Goal: Task Accomplishment & Management: Use online tool/utility

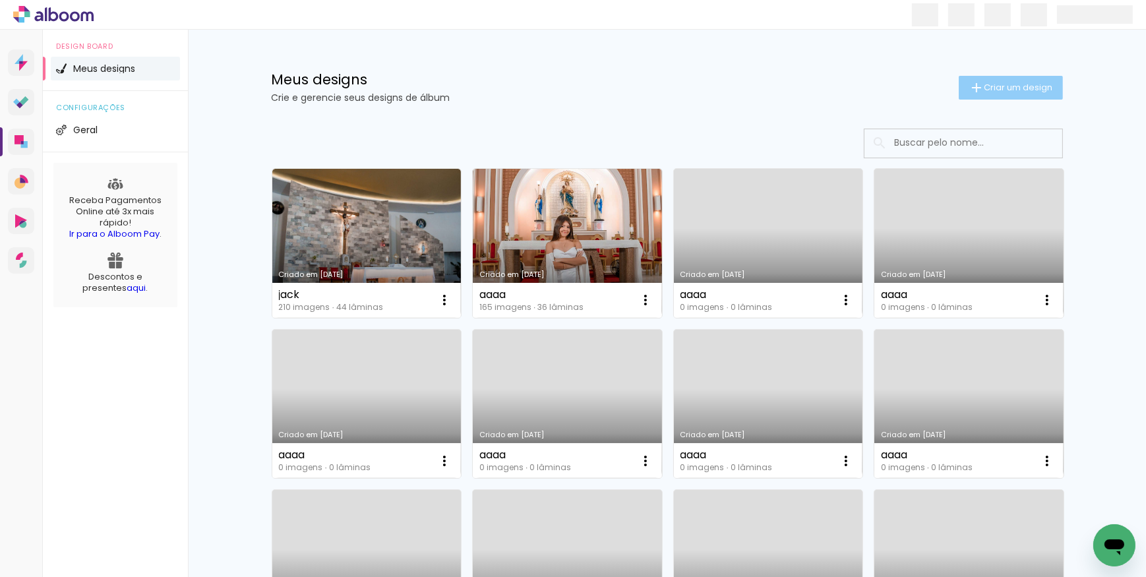
click at [1023, 83] on span "Criar um design" at bounding box center [1019, 87] width 69 height 9
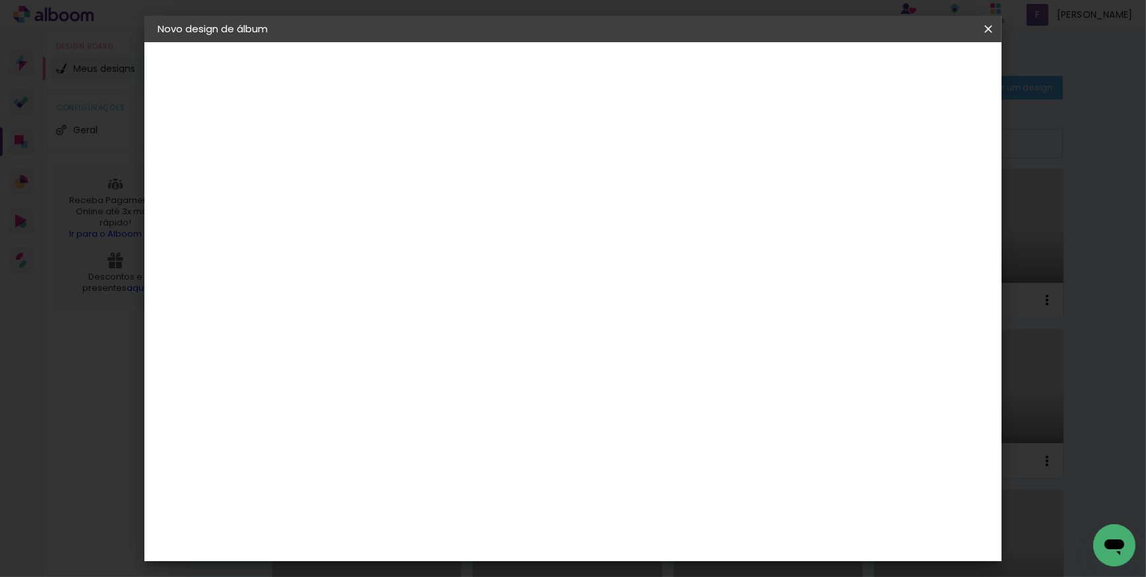
click at [373, 176] on input at bounding box center [373, 177] width 0 height 20
type input "15 ANOS [PERSON_NAME]"
type paper-input "15 ANOS [PERSON_NAME]"
click at [0, 0] on slot "Avançar" at bounding box center [0, 0] width 0 height 0
click at [0, 0] on slot "Tamanho Livre" at bounding box center [0, 0] width 0 height 0
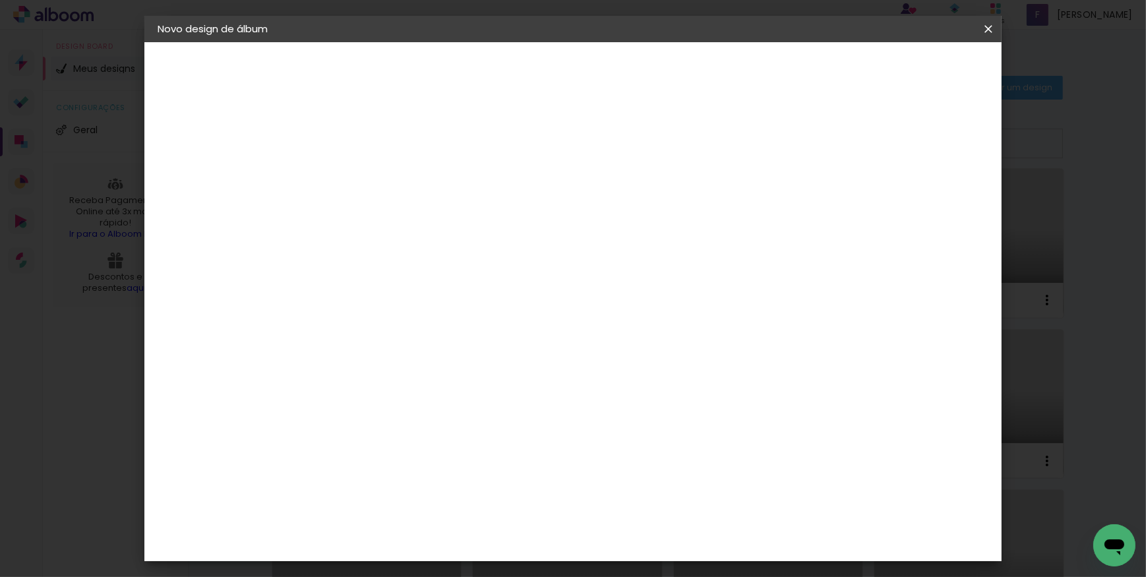
click at [620, 78] on paper-button "Avançar" at bounding box center [587, 70] width 65 height 22
click at [344, 375] on input "30" at bounding box center [332, 375] width 34 height 20
type input "30,5"
type paper-input "30,5"
click at [661, 553] on input "60" at bounding box center [646, 555] width 34 height 20
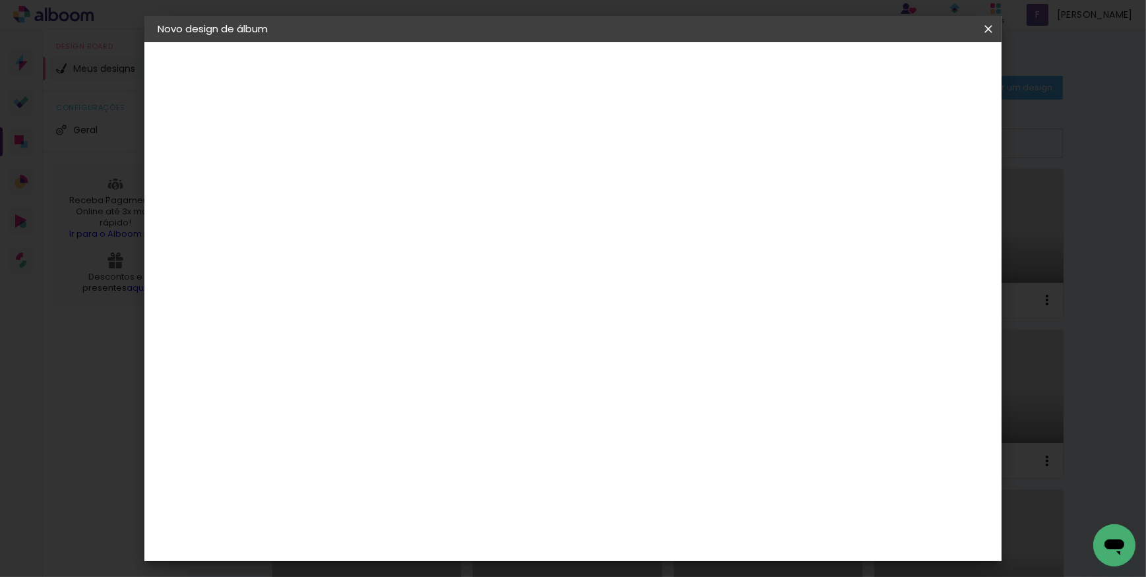
type input "61"
click at [907, 73] on span "Iniciar design" at bounding box center [877, 69] width 60 height 9
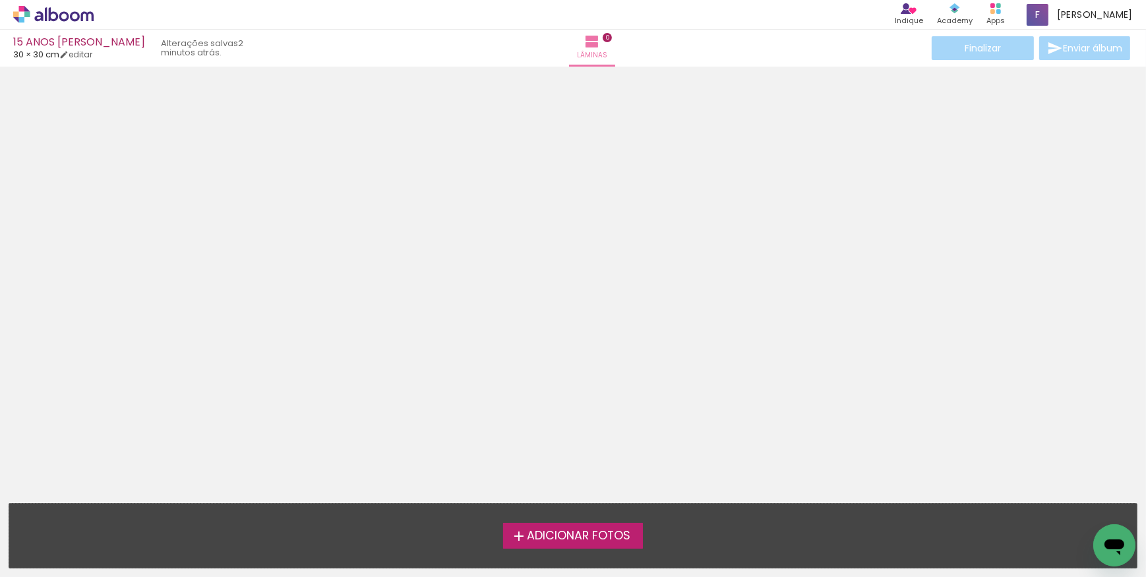
click at [574, 533] on span "Adicionar Fotos" at bounding box center [579, 536] width 104 height 12
click at [0, 0] on input "file" at bounding box center [0, 0] width 0 height 0
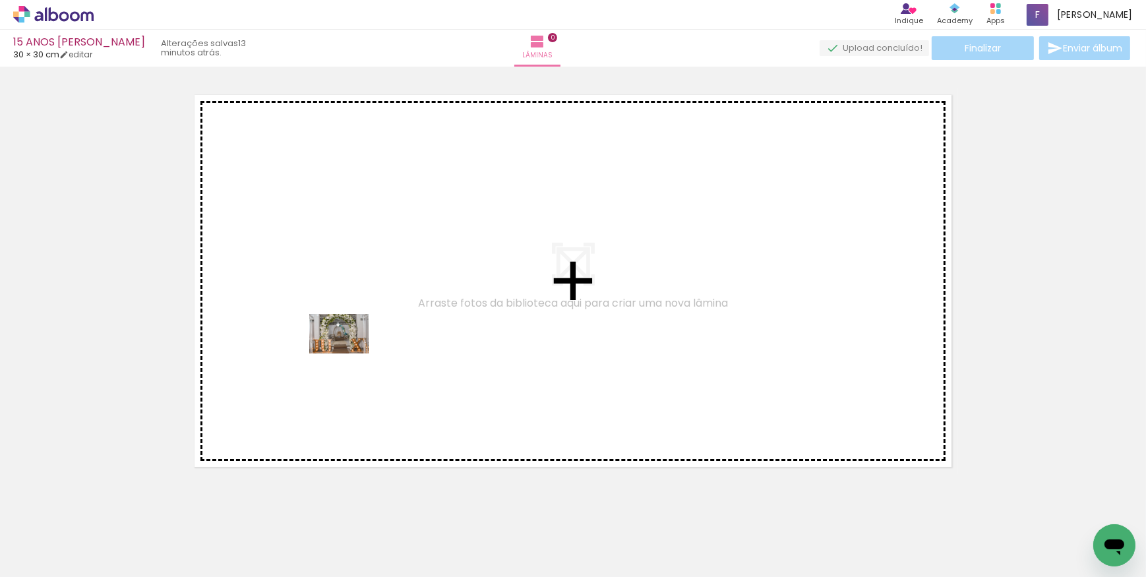
drag, startPoint x: 168, startPoint y: 510, endPoint x: 350, endPoint y: 352, distance: 240.3
click at [350, 352] on quentale-workspace at bounding box center [573, 288] width 1146 height 577
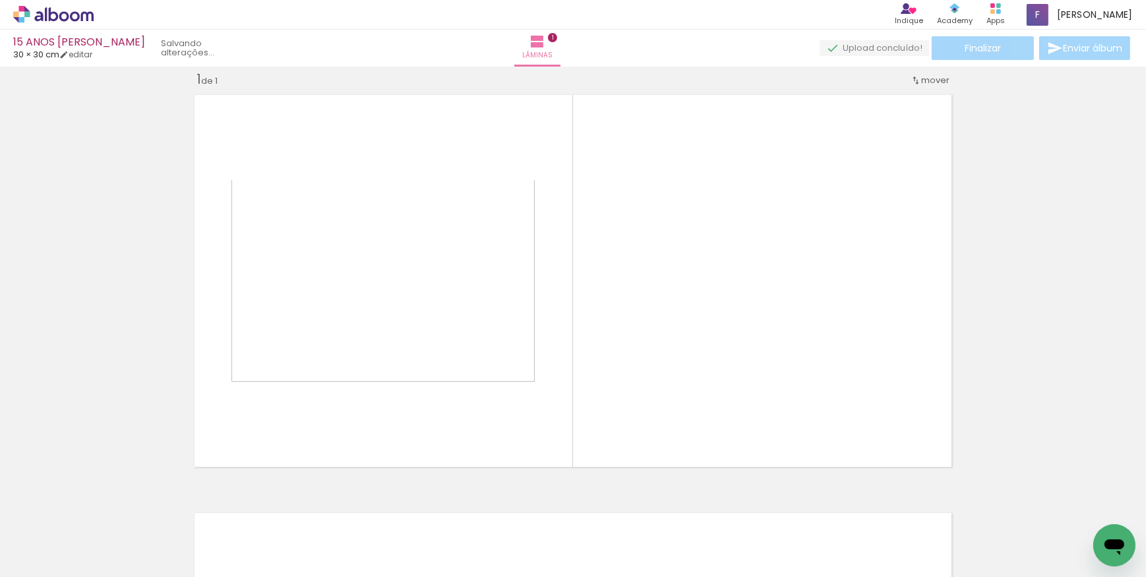
scroll to position [16, 0]
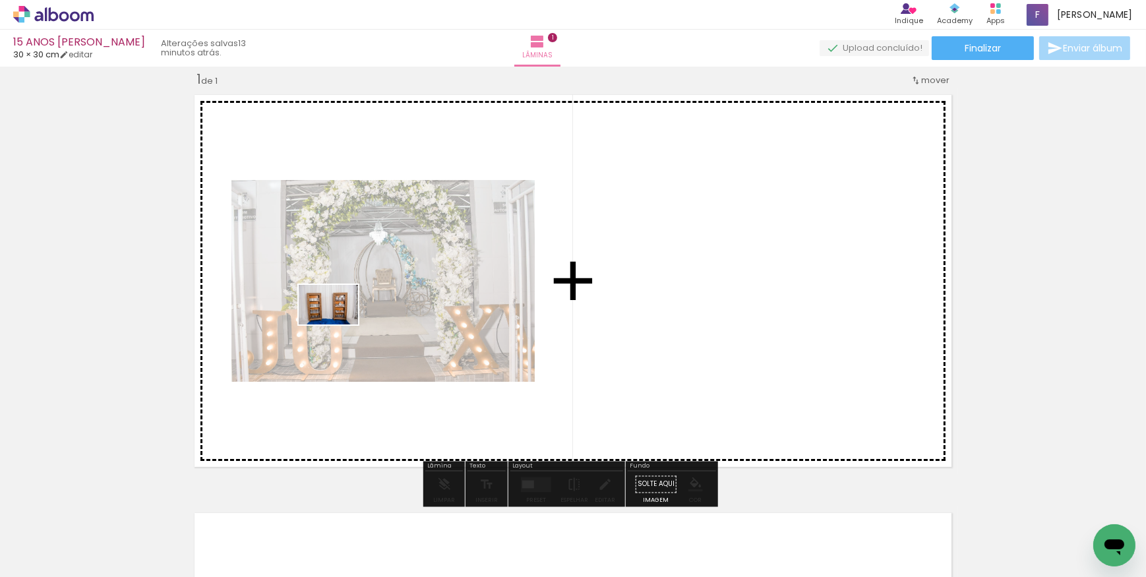
drag, startPoint x: 235, startPoint y: 503, endPoint x: 300, endPoint y: 543, distance: 76.1
click at [339, 322] on quentale-workspace at bounding box center [573, 288] width 1146 height 577
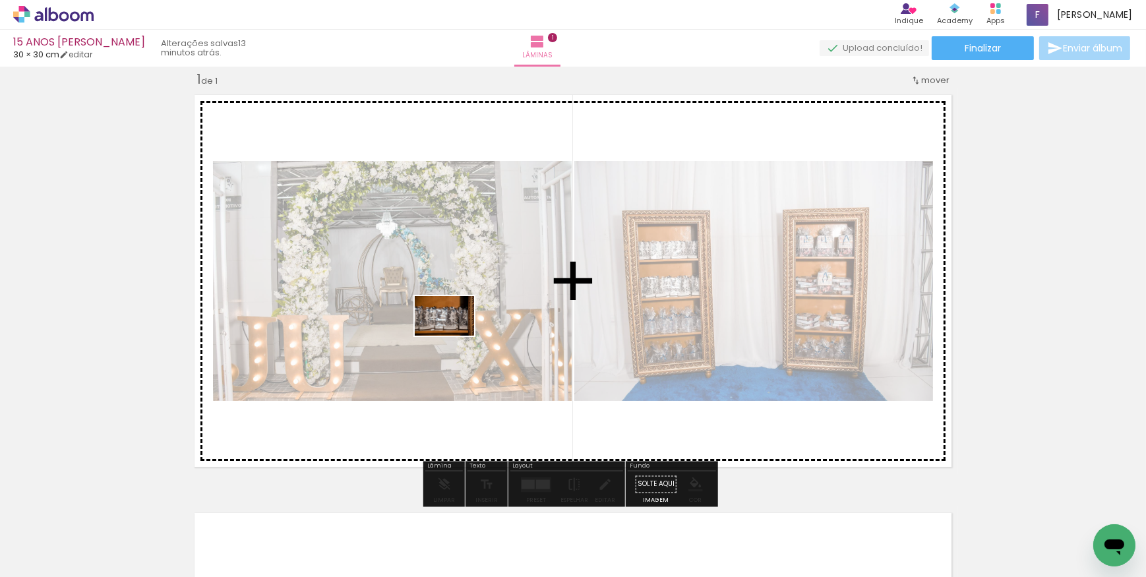
drag, startPoint x: 297, startPoint y: 543, endPoint x: 454, endPoint y: 336, distance: 260.7
click at [454, 336] on quentale-workspace at bounding box center [573, 288] width 1146 height 577
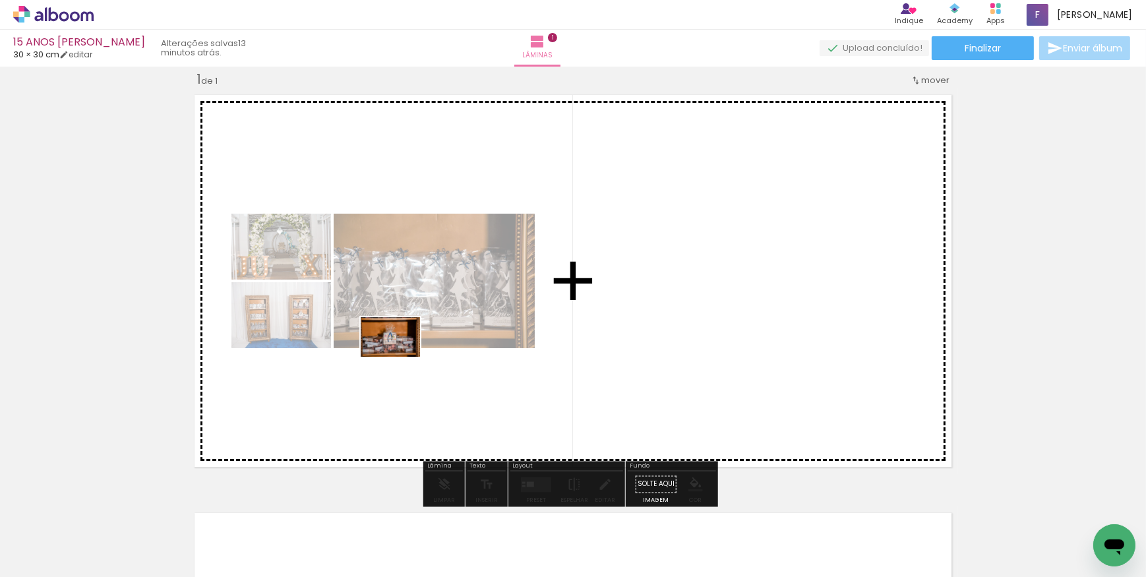
drag, startPoint x: 355, startPoint y: 545, endPoint x: 402, endPoint y: 356, distance: 194.2
click at [402, 356] on quentale-workspace at bounding box center [573, 288] width 1146 height 577
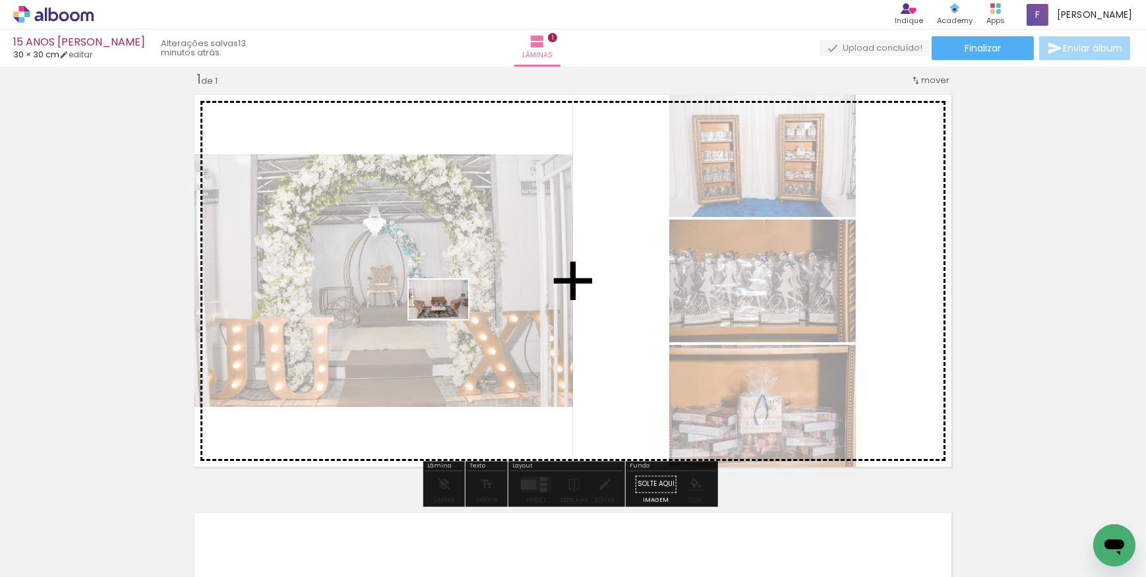
drag, startPoint x: 442, startPoint y: 539, endPoint x: 448, endPoint y: 319, distance: 220.3
click at [448, 319] on quentale-workspace at bounding box center [573, 288] width 1146 height 577
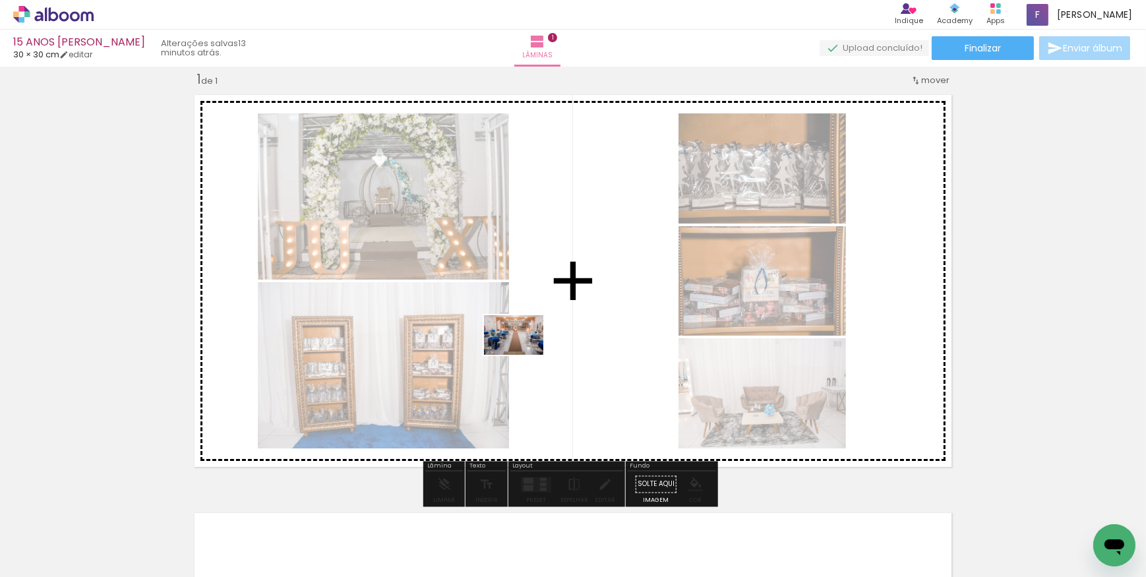
drag, startPoint x: 520, startPoint y: 547, endPoint x: 576, endPoint y: 539, distance: 56.0
click at [524, 350] on quentale-workspace at bounding box center [573, 288] width 1146 height 577
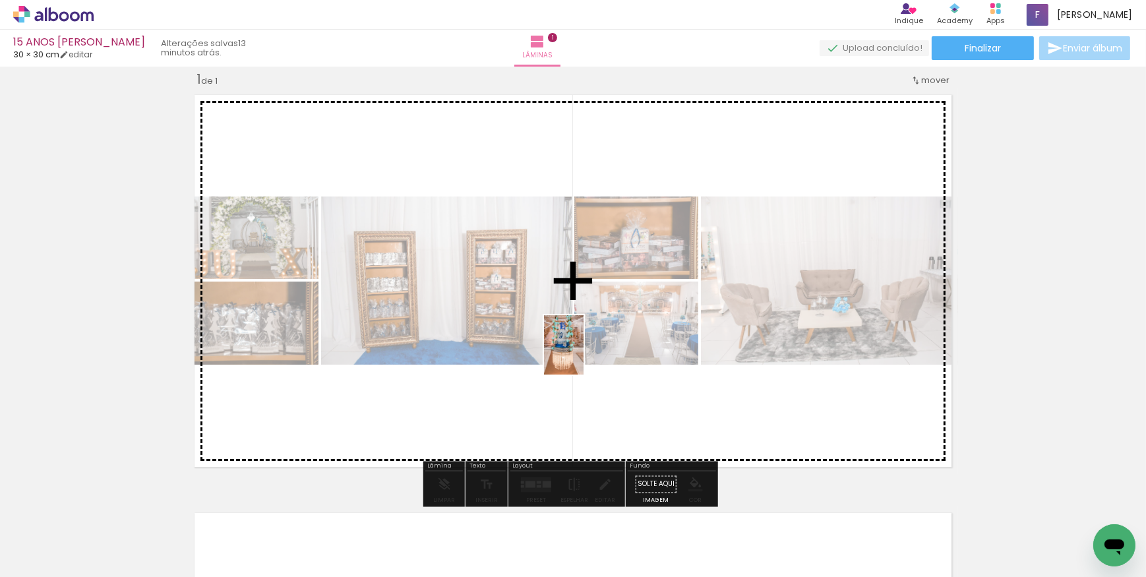
drag, startPoint x: 580, startPoint y: 542, endPoint x: 584, endPoint y: 355, distance: 187.3
click at [584, 355] on quentale-workspace at bounding box center [573, 288] width 1146 height 577
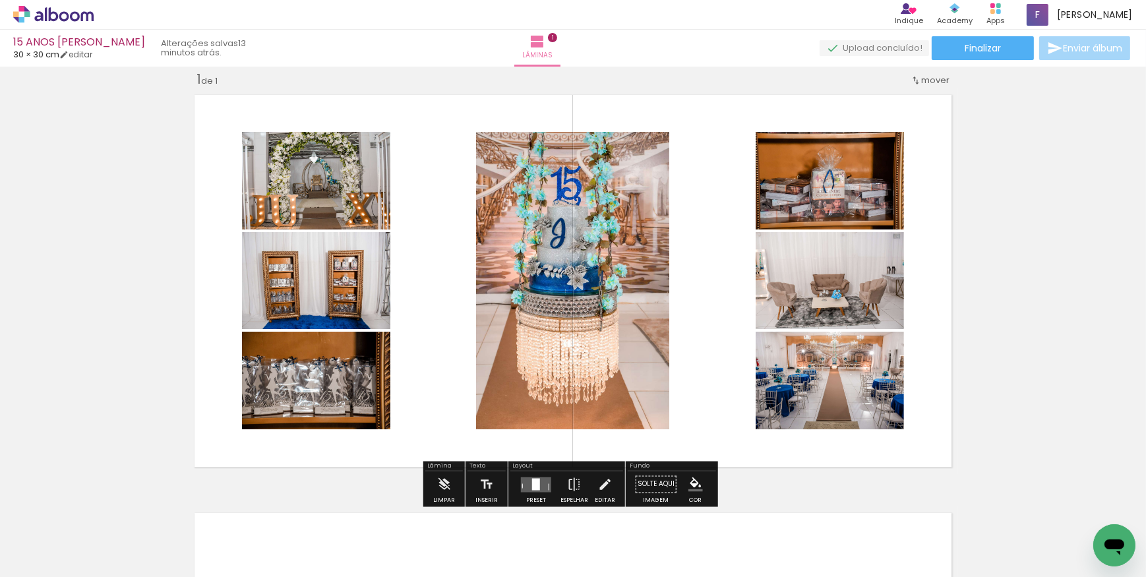
click at [537, 481] on quentale-layouter at bounding box center [536, 484] width 30 height 15
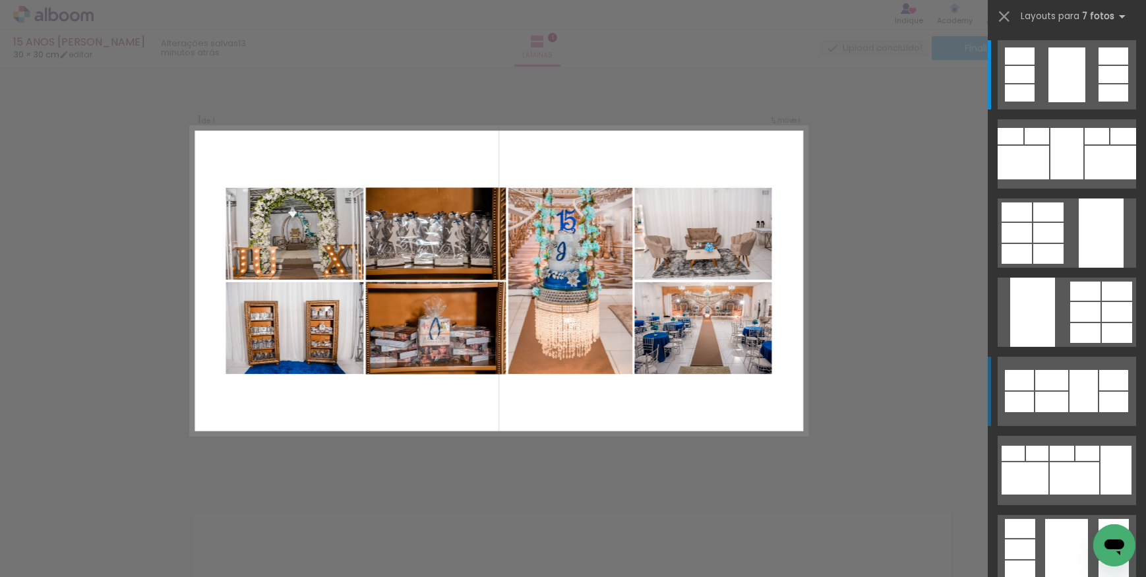
click at [1049, 384] on div at bounding box center [1051, 380] width 33 height 20
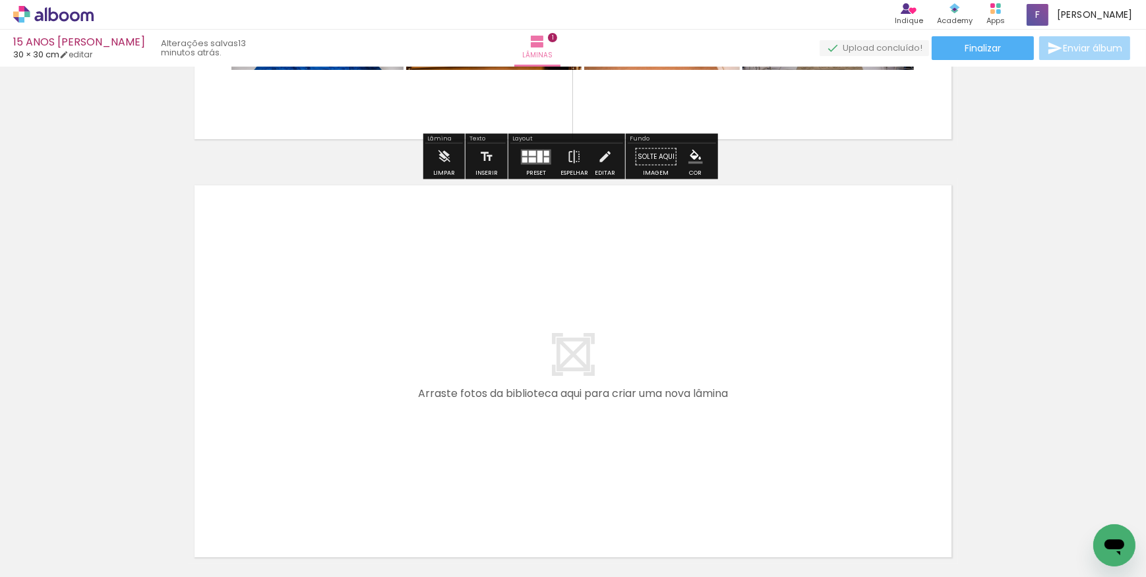
scroll to position [436, 0]
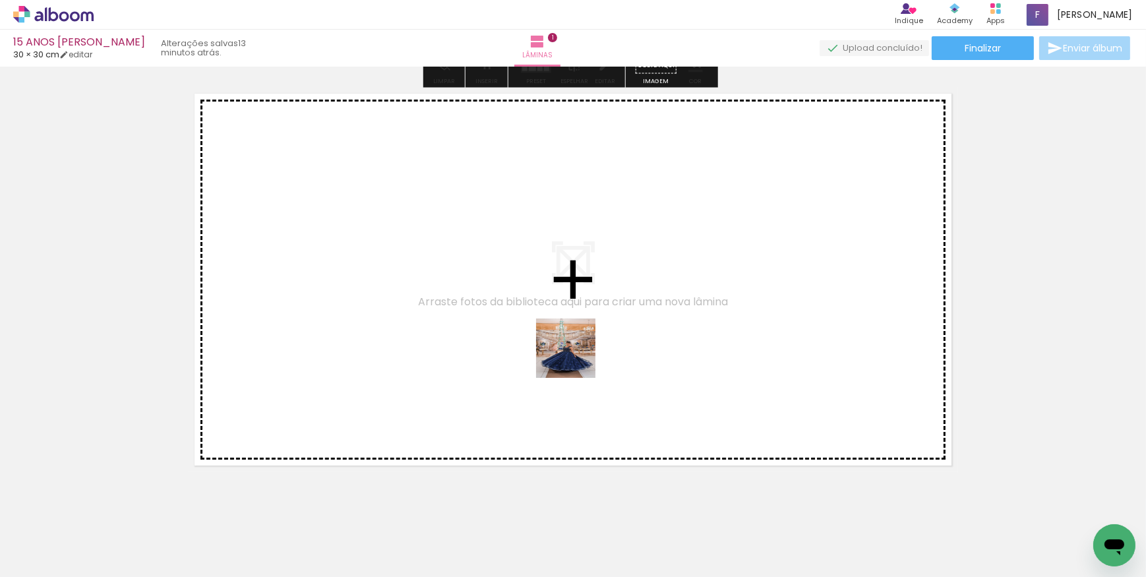
drag, startPoint x: 654, startPoint y: 540, endPoint x: 556, endPoint y: 307, distance: 253.0
click at [556, 307] on quentale-workspace at bounding box center [573, 288] width 1146 height 577
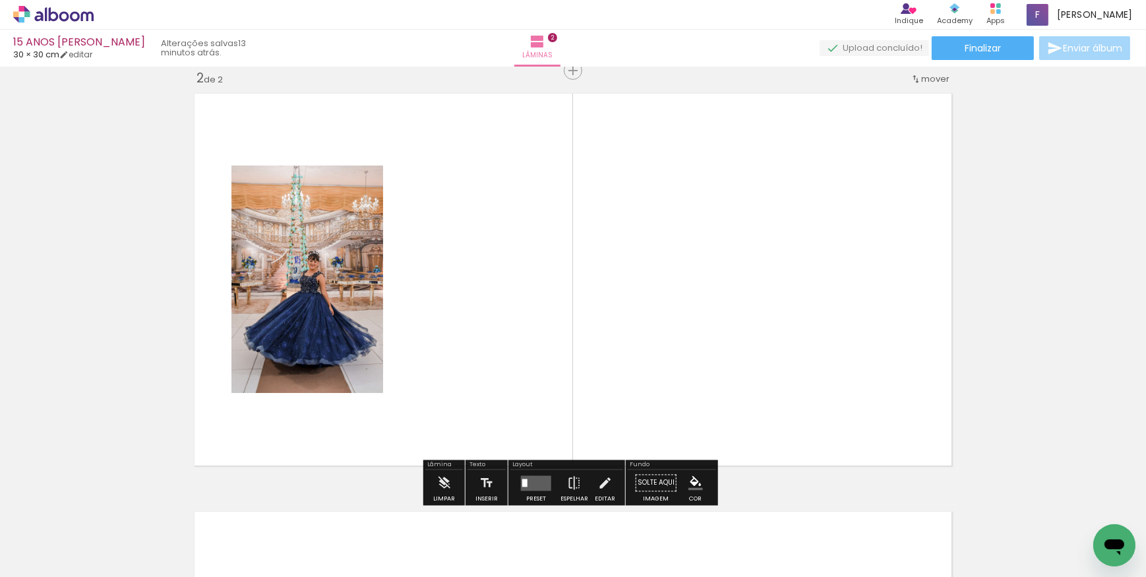
scroll to position [435, 0]
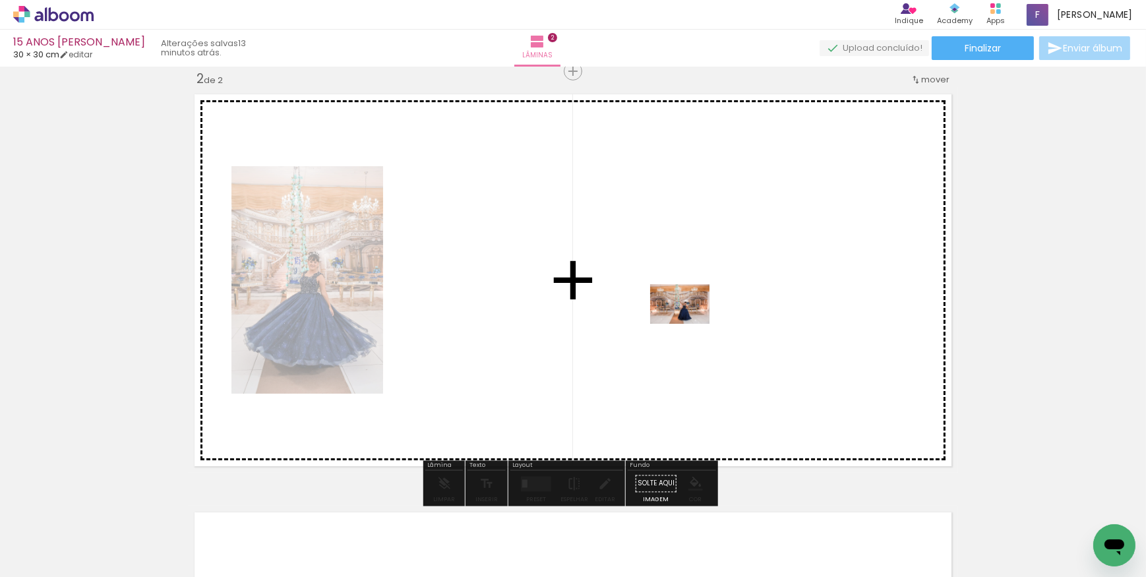
drag, startPoint x: 739, startPoint y: 541, endPoint x: 690, endPoint y: 322, distance: 224.3
click at [690, 322] on quentale-workspace at bounding box center [573, 288] width 1146 height 577
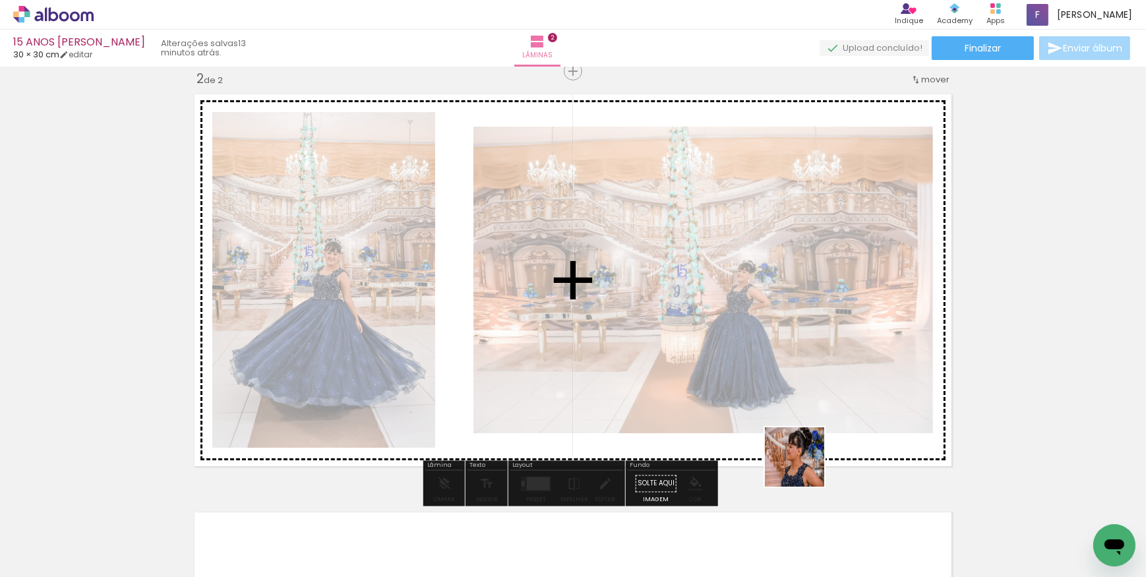
drag, startPoint x: 814, startPoint y: 516, endPoint x: 790, endPoint y: 338, distance: 179.7
click at [792, 337] on quentale-workspace at bounding box center [573, 288] width 1146 height 577
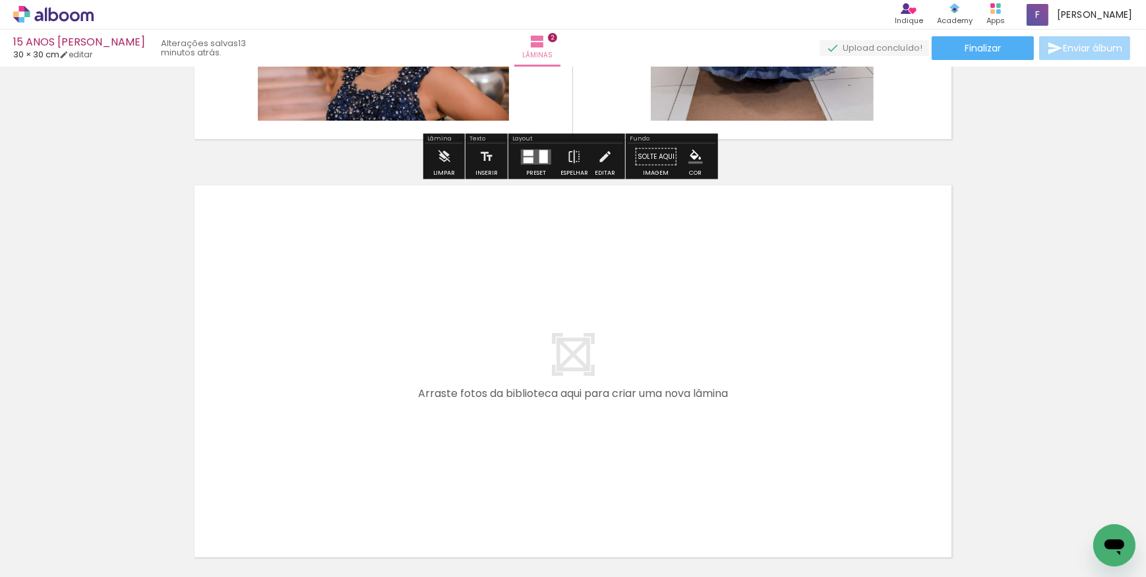
scroll to position [877, 0]
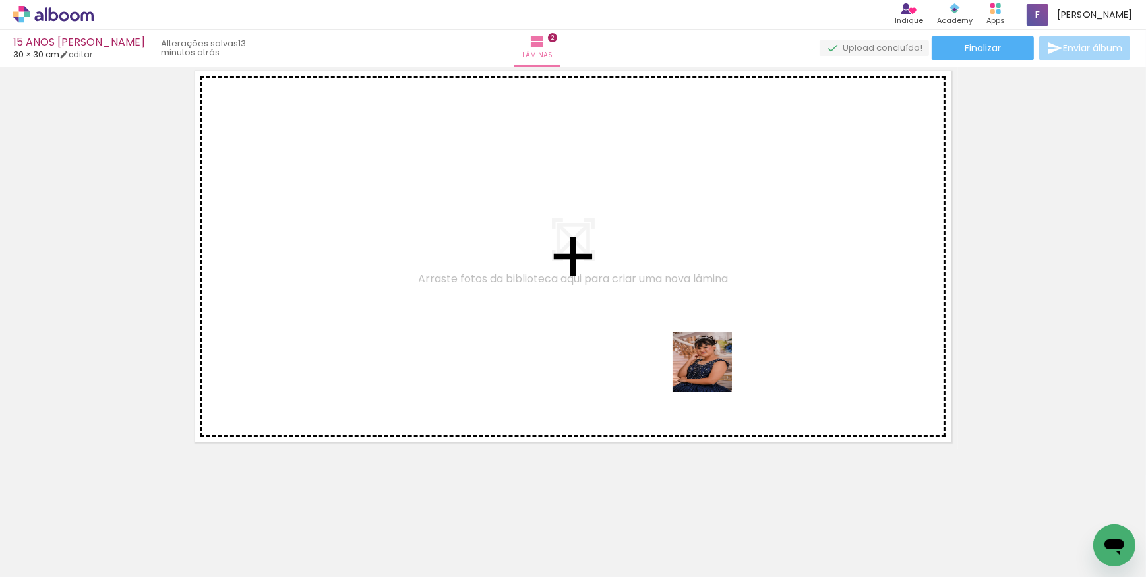
drag, startPoint x: 804, startPoint y: 437, endPoint x: 705, endPoint y: 367, distance: 121.5
click at [705, 367] on quentale-workspace at bounding box center [573, 288] width 1146 height 577
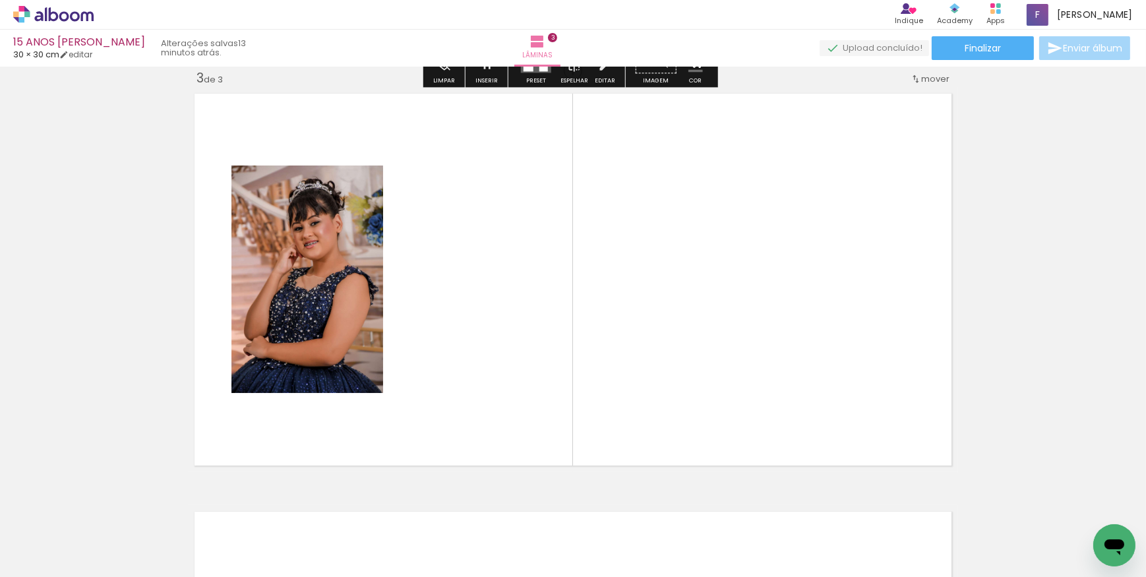
scroll to position [853, 0]
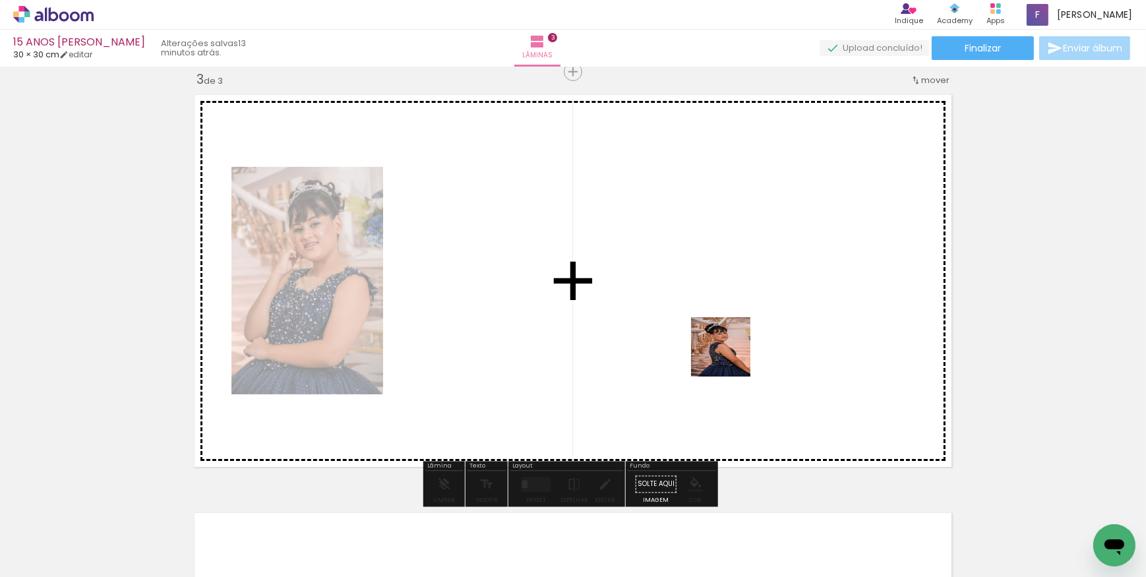
drag, startPoint x: 956, startPoint y: 549, endPoint x: 665, endPoint y: 314, distance: 374.3
click at [665, 314] on quentale-workspace at bounding box center [573, 288] width 1146 height 577
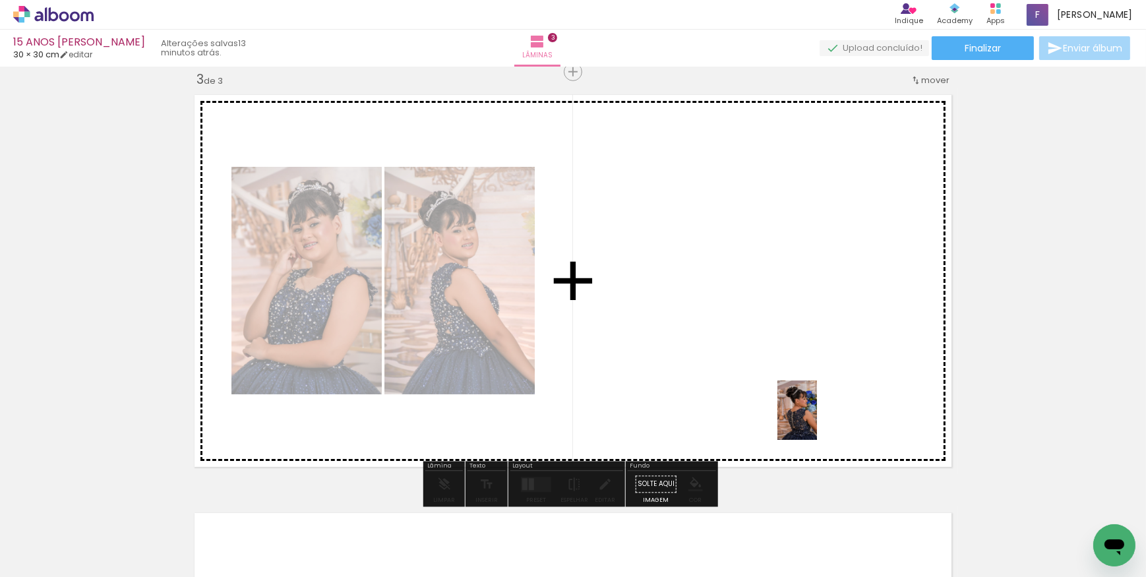
drag, startPoint x: 1027, startPoint y: 545, endPoint x: 799, endPoint y: 427, distance: 256.3
click at [812, 415] on quentale-workspace at bounding box center [573, 288] width 1146 height 577
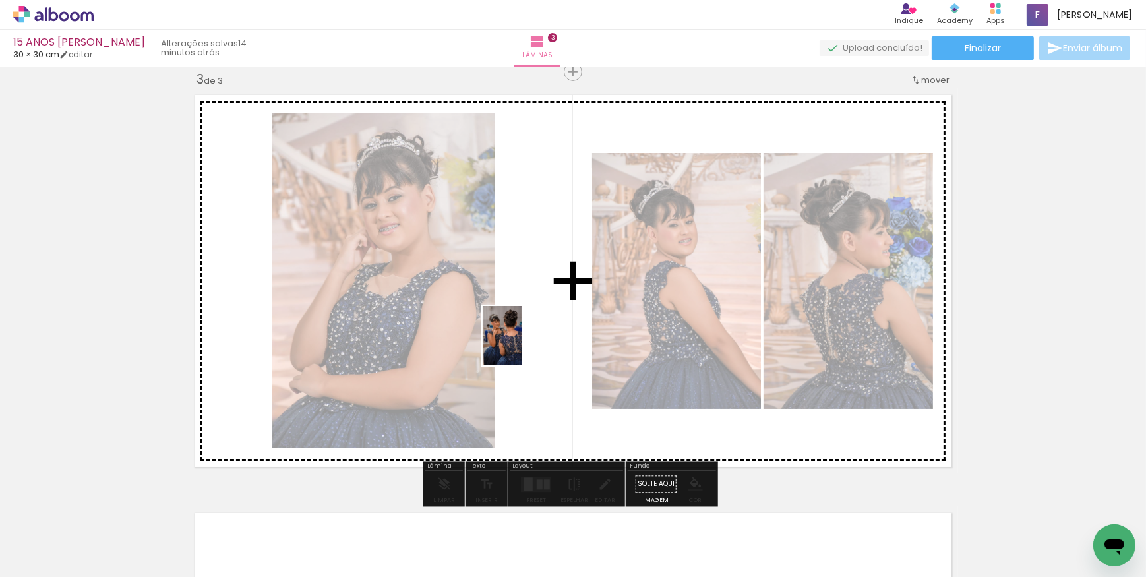
drag, startPoint x: 423, startPoint y: 542, endPoint x: 522, endPoint y: 346, distance: 220.0
click at [522, 346] on quentale-workspace at bounding box center [573, 288] width 1146 height 577
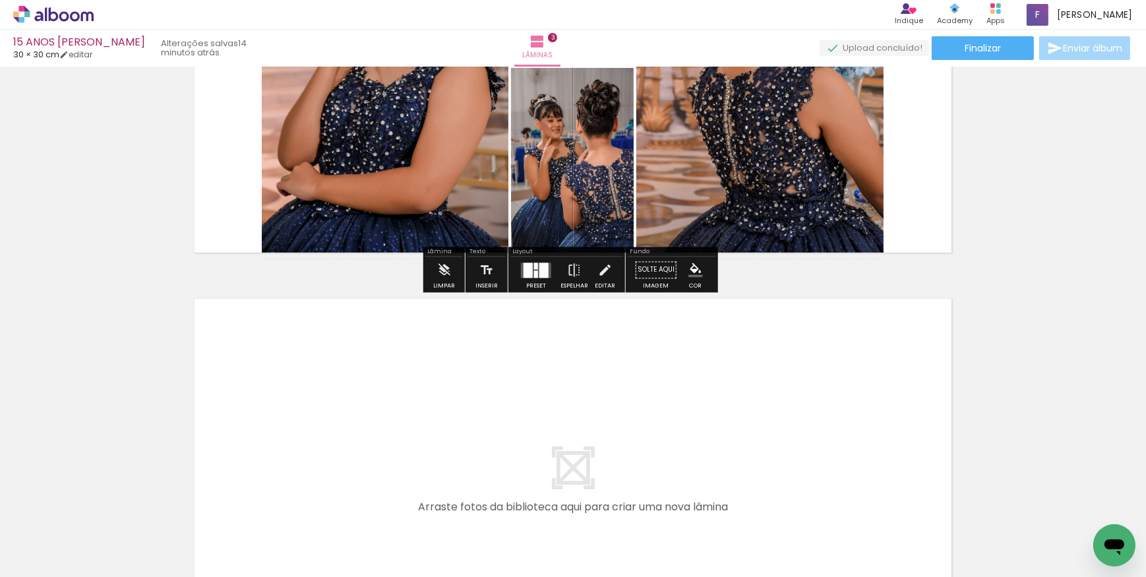
scroll to position [1093, 0]
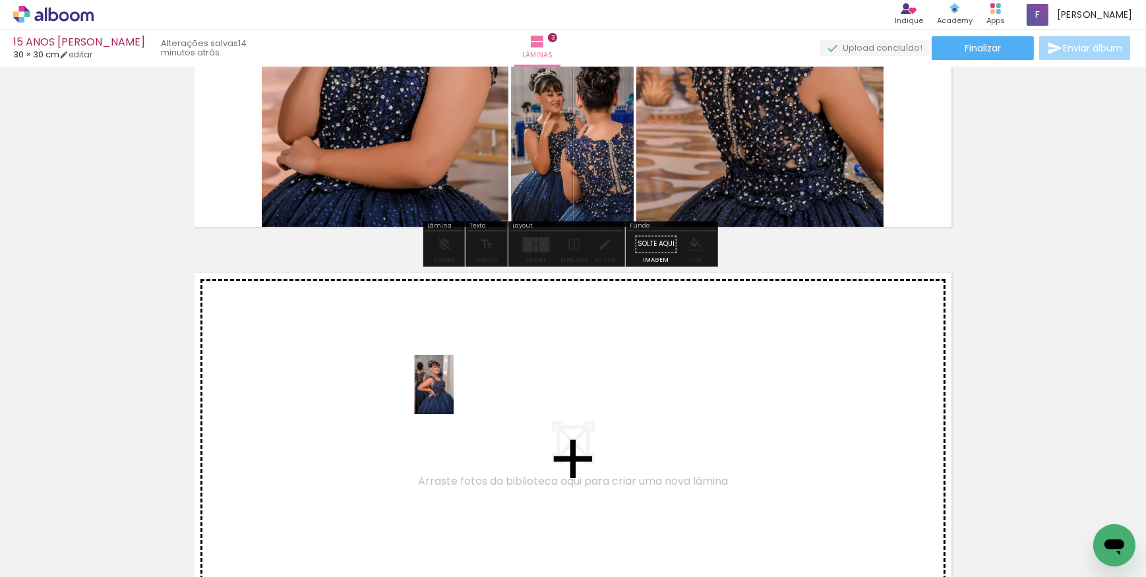
drag, startPoint x: 493, startPoint y: 541, endPoint x: 454, endPoint y: 394, distance: 151.5
click at [454, 394] on quentale-workspace at bounding box center [573, 288] width 1146 height 577
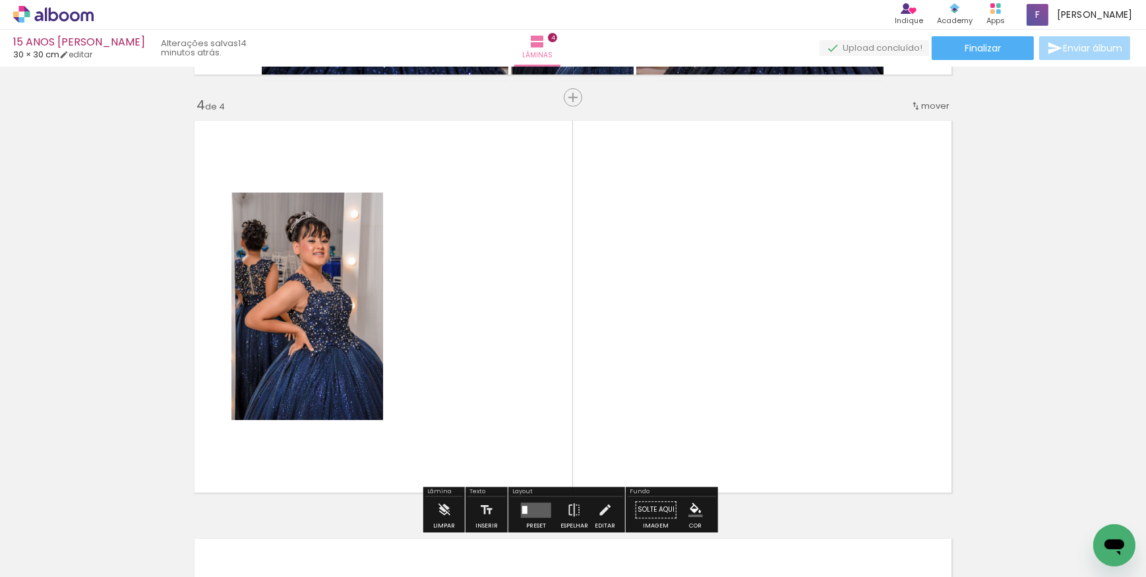
scroll to position [1271, 0]
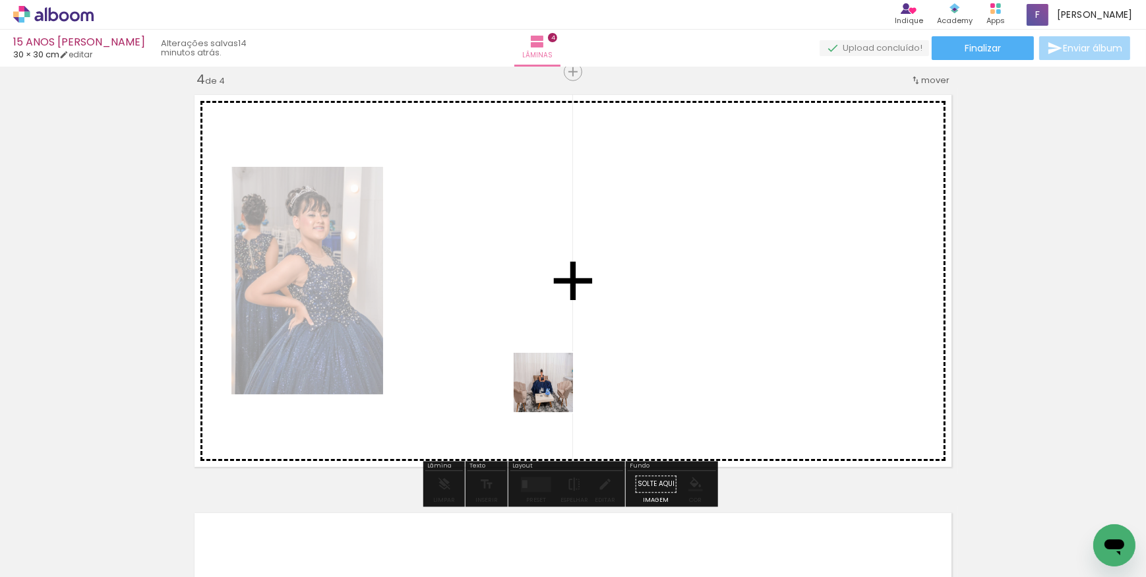
drag, startPoint x: 589, startPoint y: 539, endPoint x: 521, endPoint y: 289, distance: 258.4
click at [521, 289] on quentale-workspace at bounding box center [573, 288] width 1146 height 577
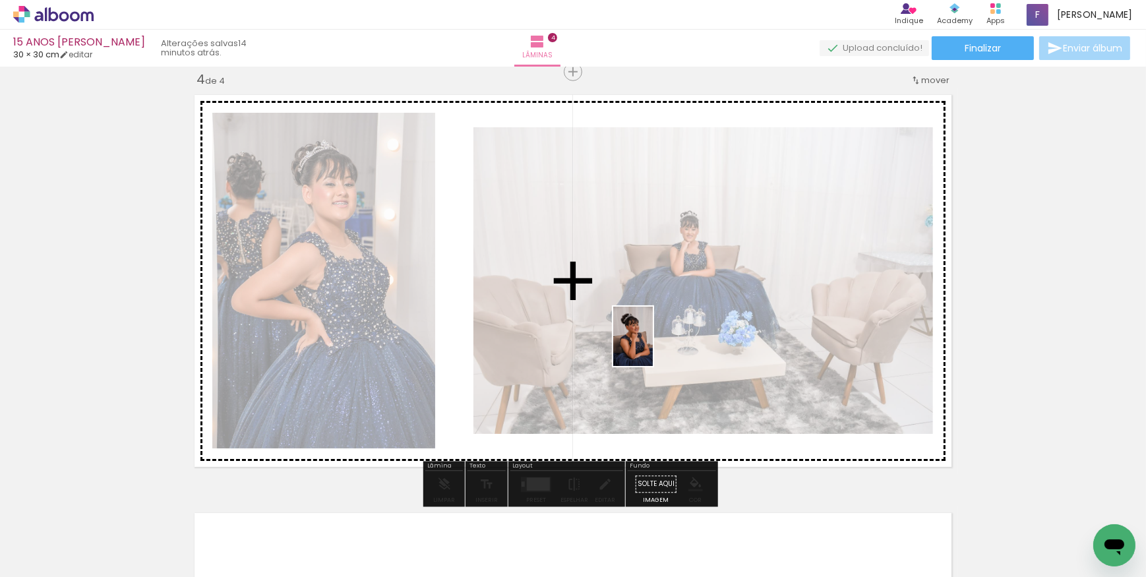
drag, startPoint x: 654, startPoint y: 531, endPoint x: 652, endPoint y: 347, distance: 184.0
click at [652, 346] on quentale-workspace at bounding box center [573, 288] width 1146 height 577
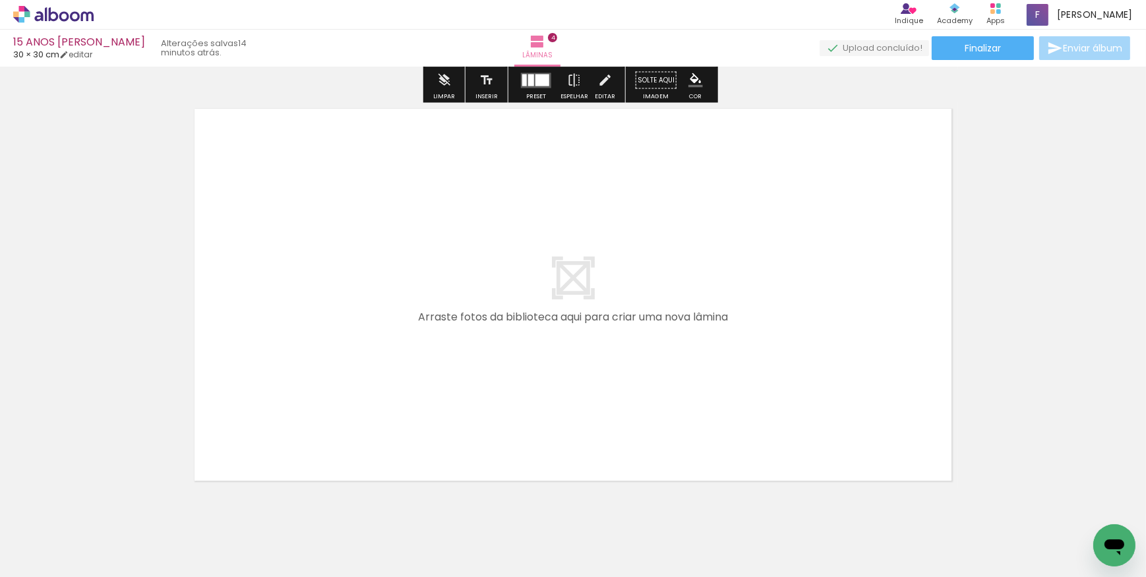
scroll to position [1690, 0]
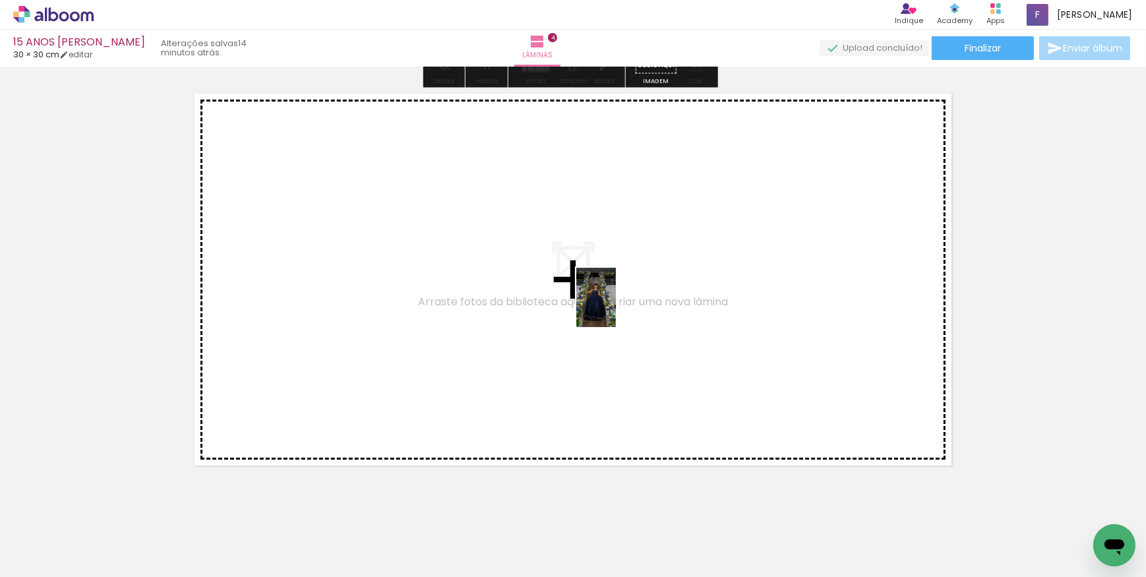
drag, startPoint x: 717, startPoint y: 528, endPoint x: 616, endPoint y: 307, distance: 242.9
click at [616, 307] on quentale-workspace at bounding box center [573, 288] width 1146 height 577
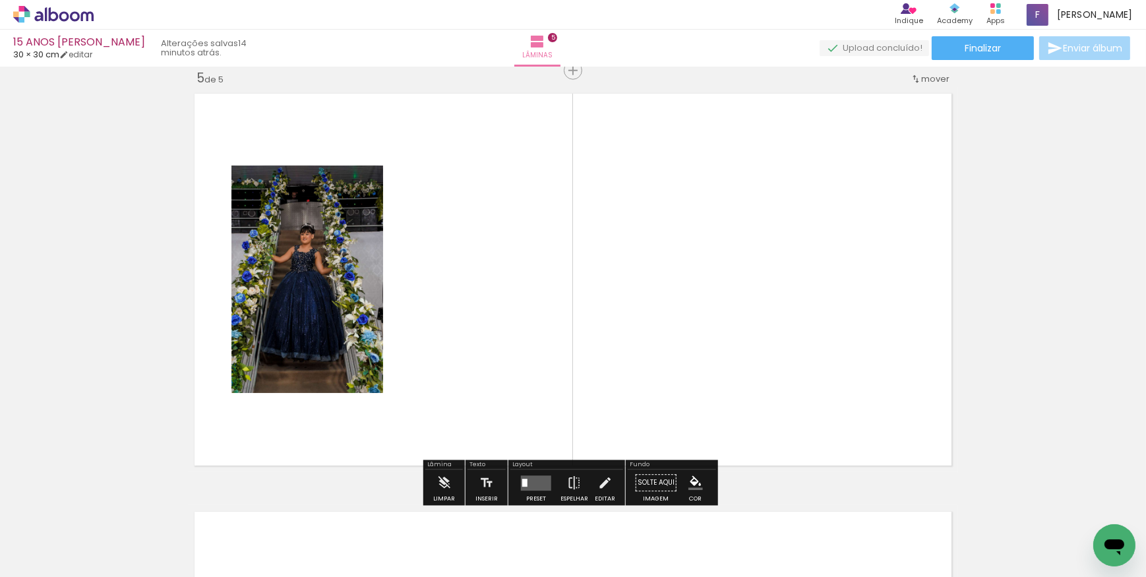
scroll to position [1689, 0]
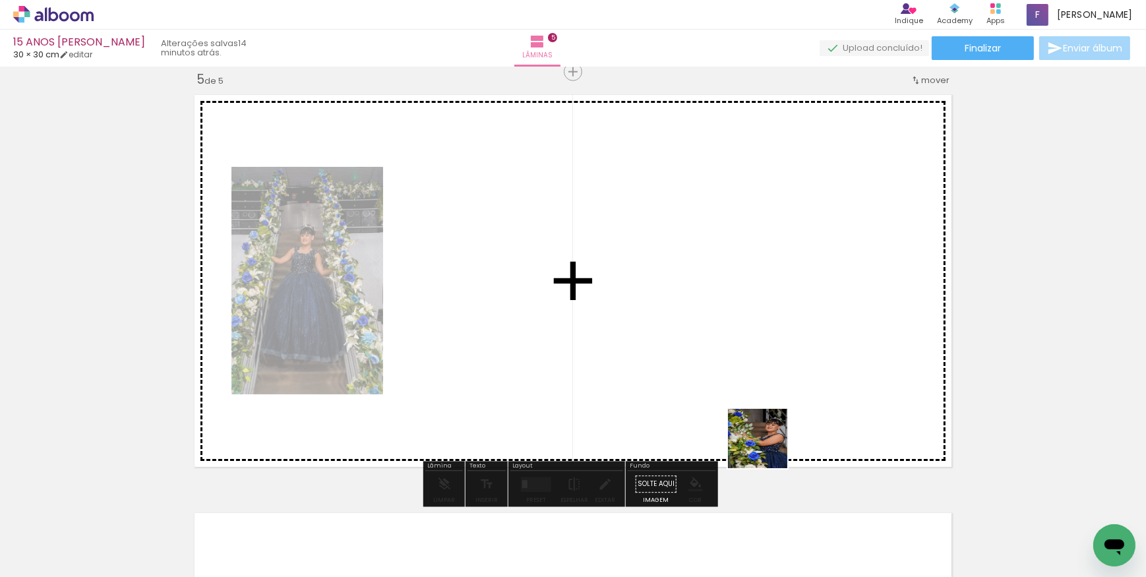
drag, startPoint x: 774, startPoint y: 460, endPoint x: 760, endPoint y: 387, distance: 74.4
click at [708, 327] on quentale-workspace at bounding box center [573, 288] width 1146 height 577
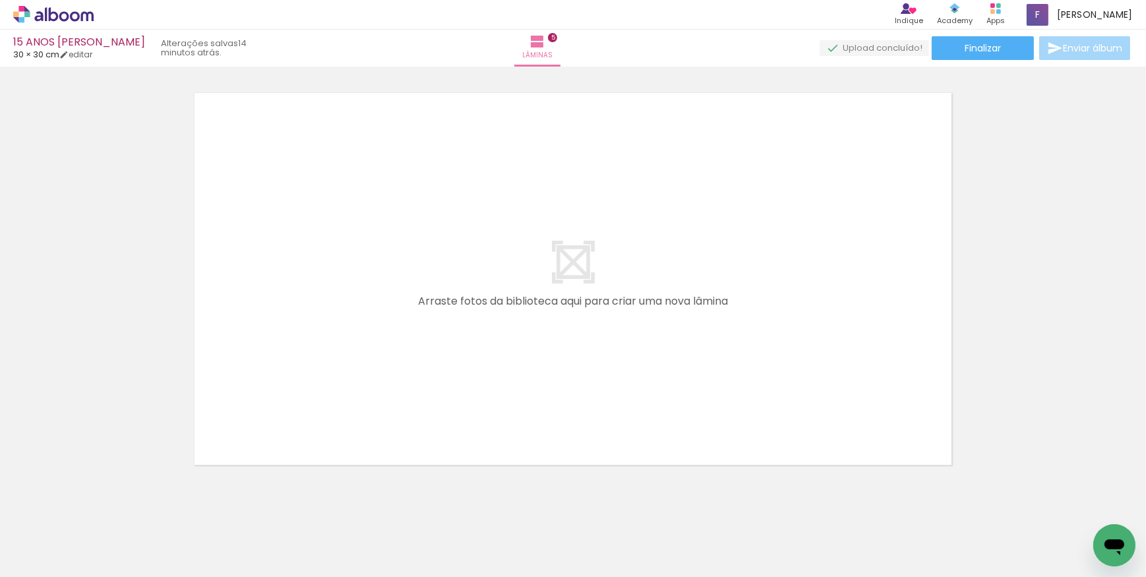
scroll to position [0, 1227]
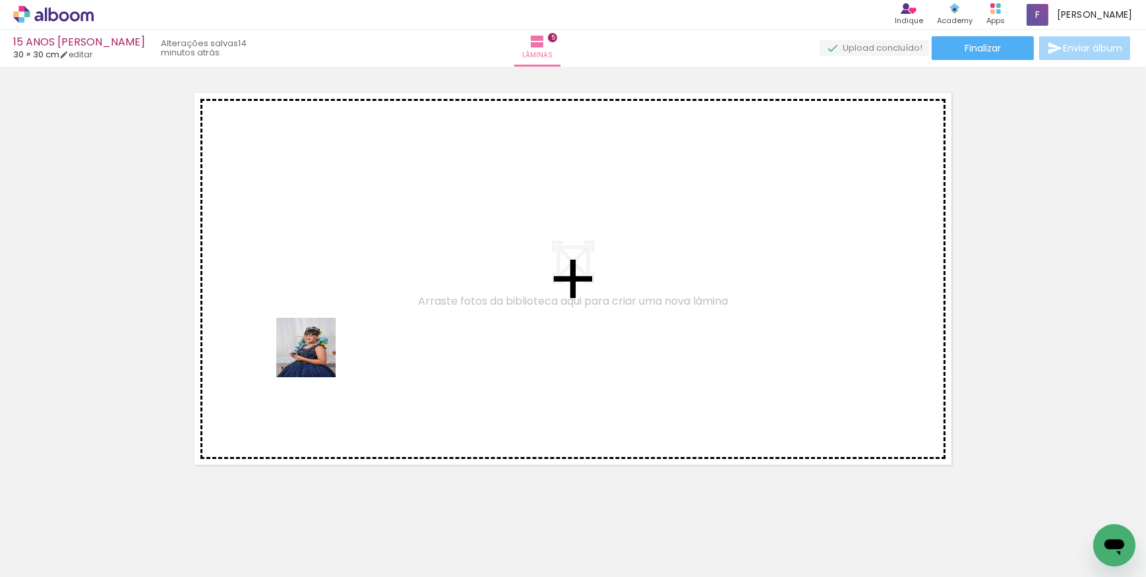
drag, startPoint x: 316, startPoint y: 539, endPoint x: 391, endPoint y: 446, distance: 119.1
click at [323, 301] on quentale-workspace at bounding box center [573, 288] width 1146 height 577
